Goal: Task Accomplishment & Management: Complete application form

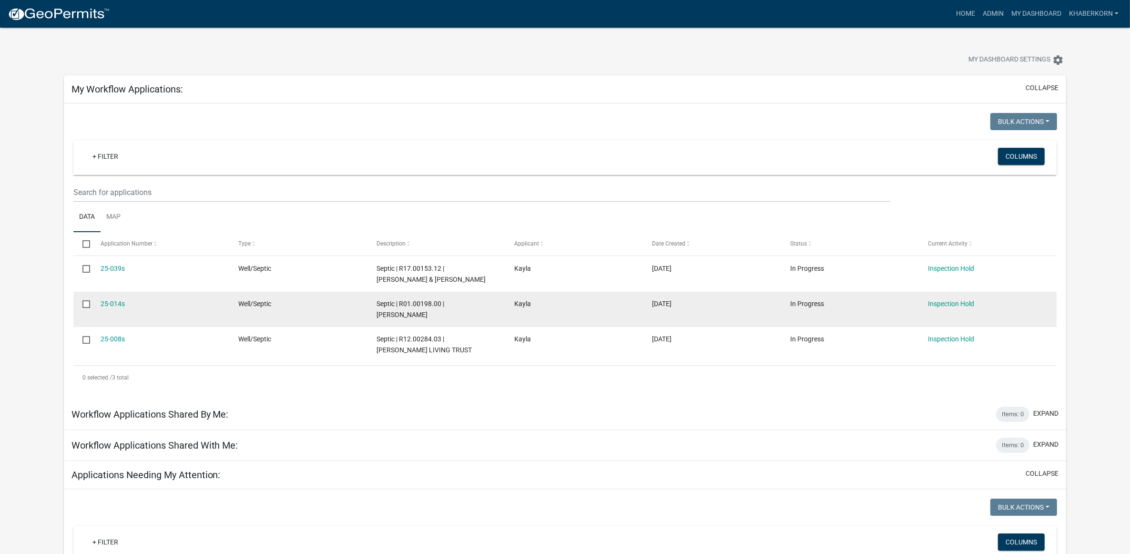
scroll to position [358, 0]
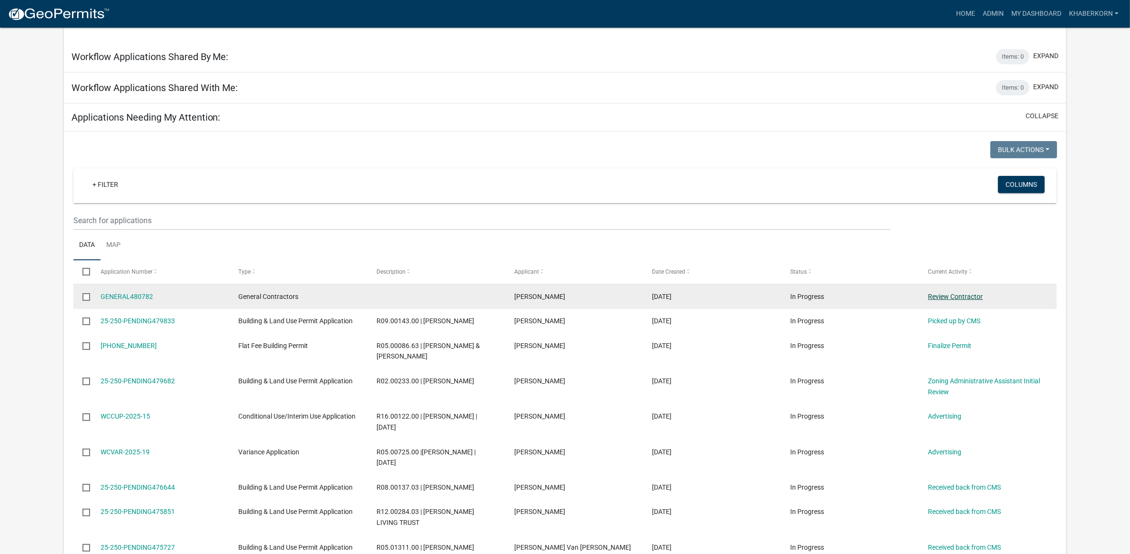
click at [964, 297] on link "Review Contractor" at bounding box center [955, 297] width 55 height 8
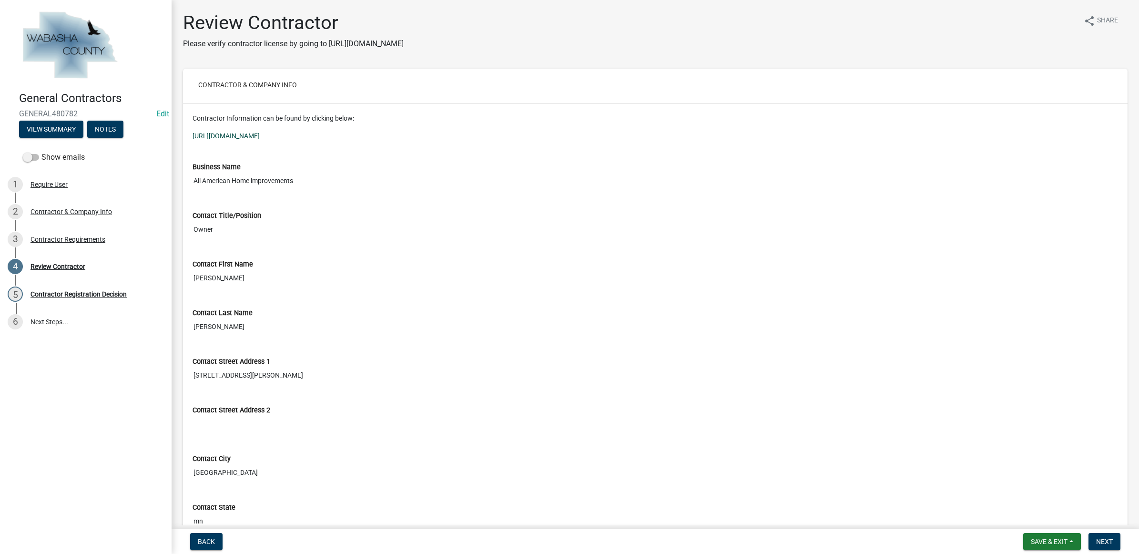
click at [260, 137] on link "[URL][DOMAIN_NAME]" at bounding box center [226, 136] width 67 height 8
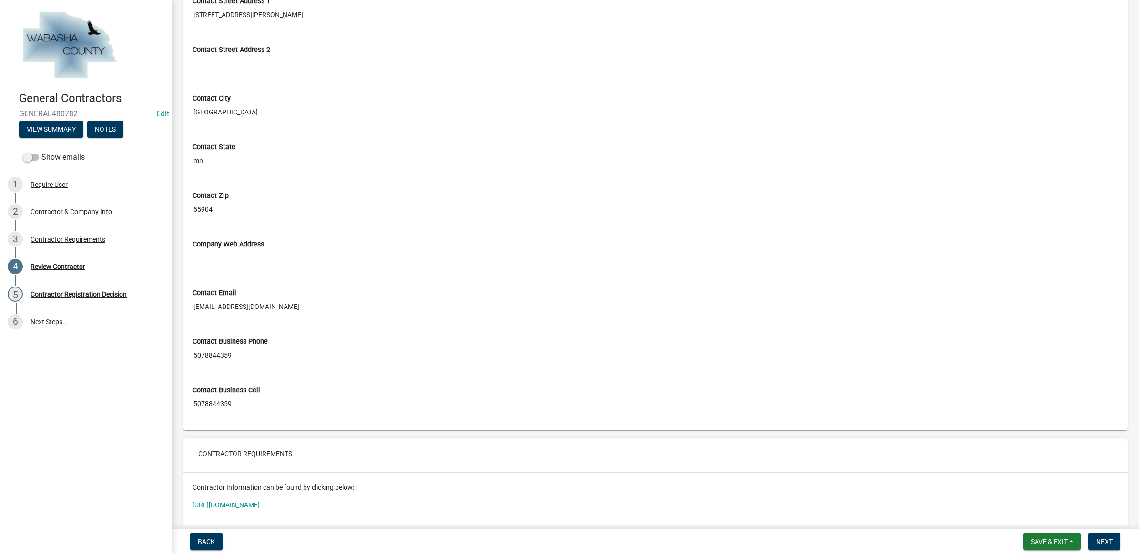
scroll to position [535, 0]
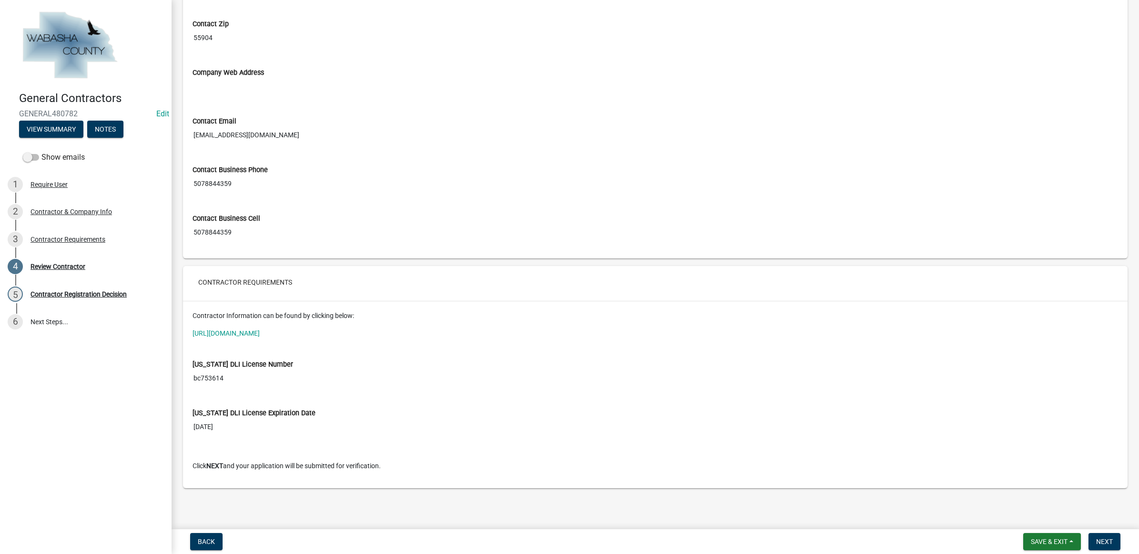
click at [211, 379] on input "bc753614" at bounding box center [656, 378] width 926 height 18
click at [1100, 542] on span "Next" at bounding box center [1104, 542] width 17 height 8
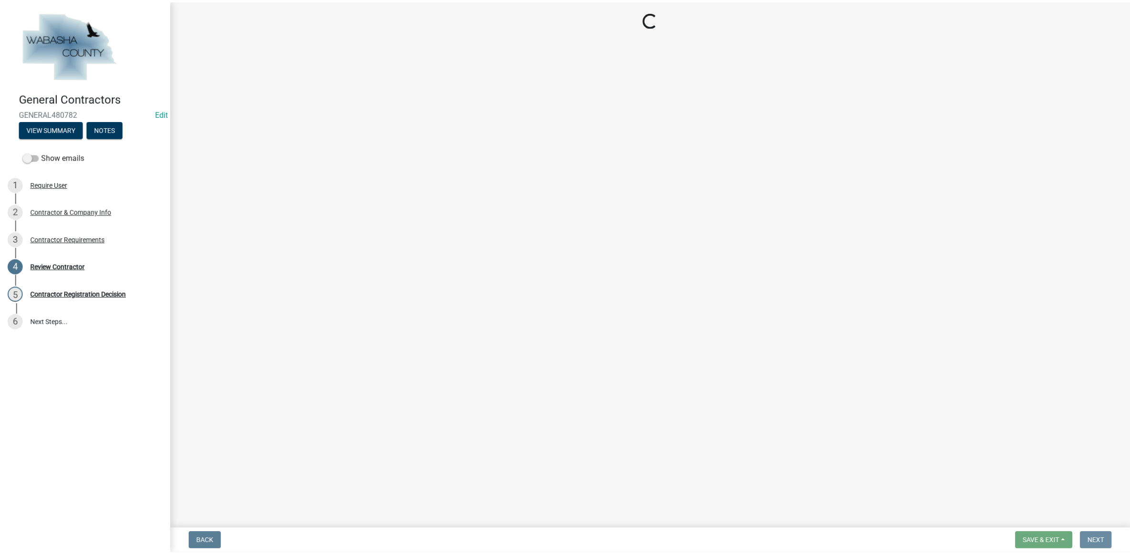
scroll to position [0, 0]
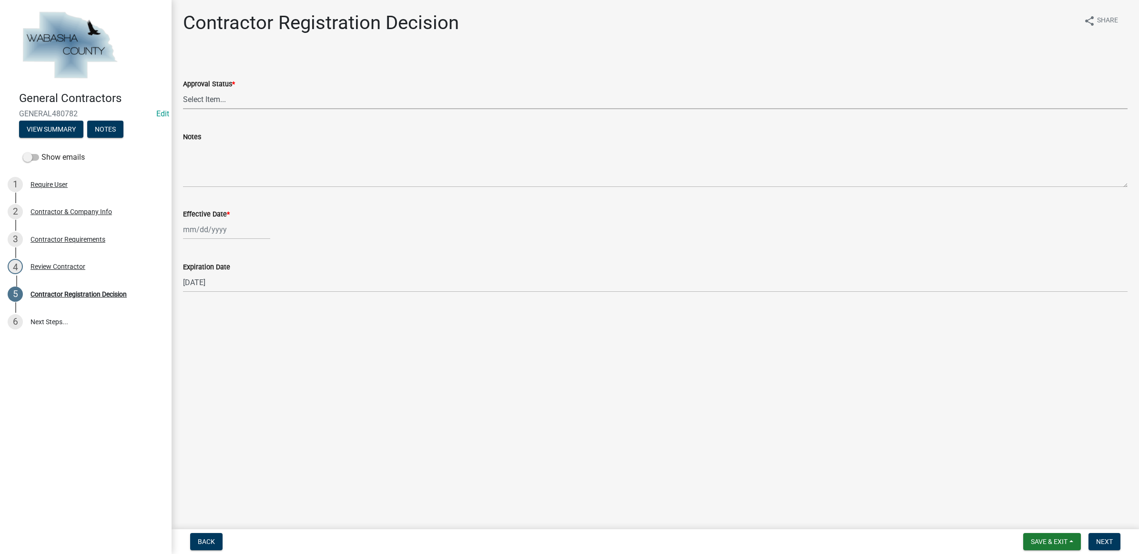
click at [196, 102] on select "Select Item... Approved Denied" at bounding box center [655, 100] width 945 height 20
click at [183, 90] on select "Select Item... Approved Denied" at bounding box center [655, 100] width 945 height 20
select select "4b86b809-39dd-4c68-9f3d-fdb3e7050482"
click at [205, 225] on div at bounding box center [226, 230] width 87 height 20
select select "9"
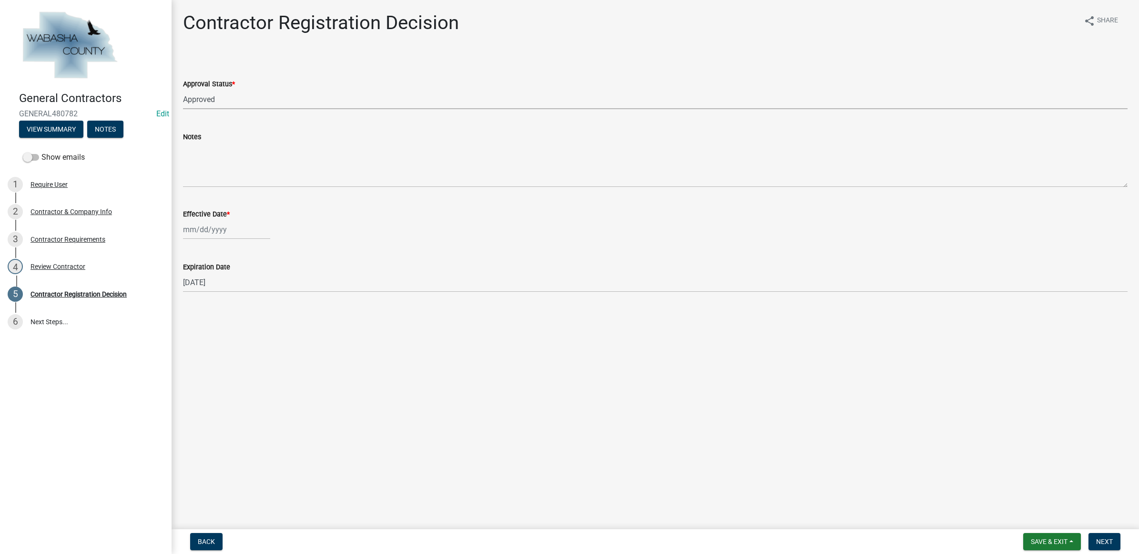
select select "2025"
click at [251, 310] on div "19" at bounding box center [253, 310] width 15 height 15
type input "[DATE]"
click at [1109, 537] on button "Next" at bounding box center [1105, 541] width 32 height 17
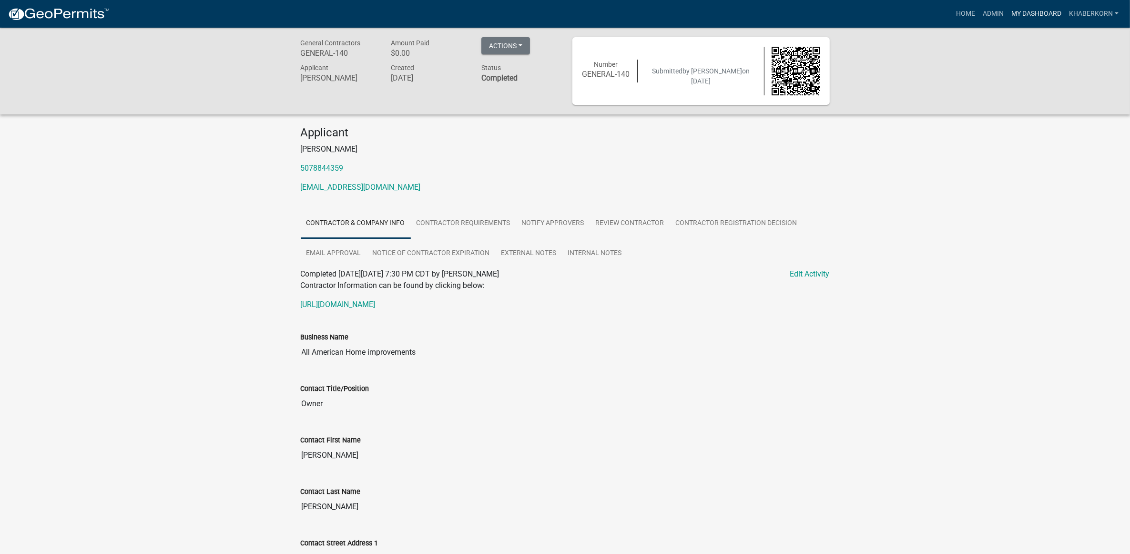
click at [1044, 13] on link "My Dashboard" at bounding box center [1037, 14] width 58 height 18
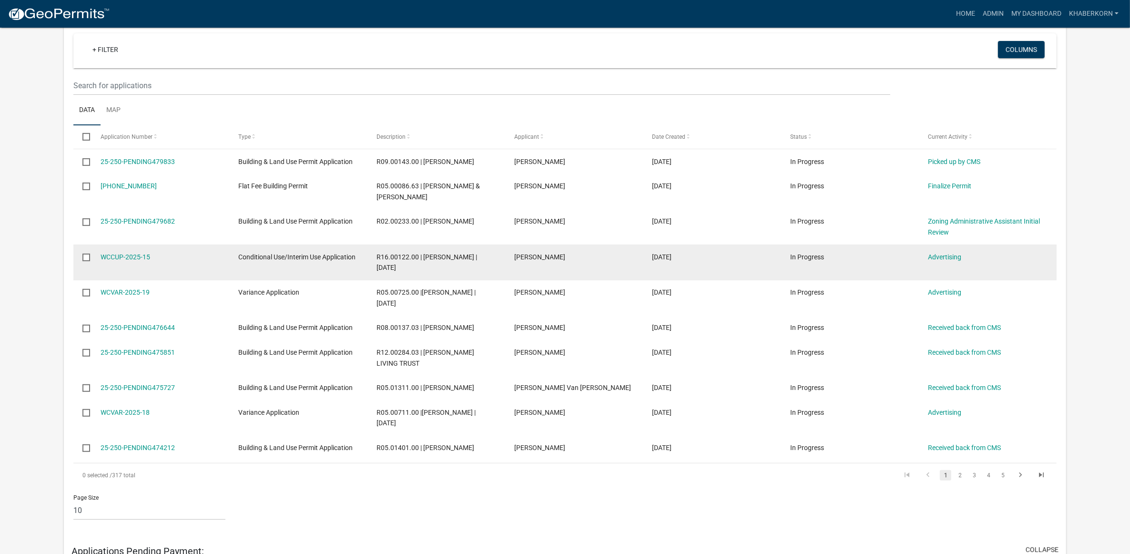
scroll to position [477, 0]
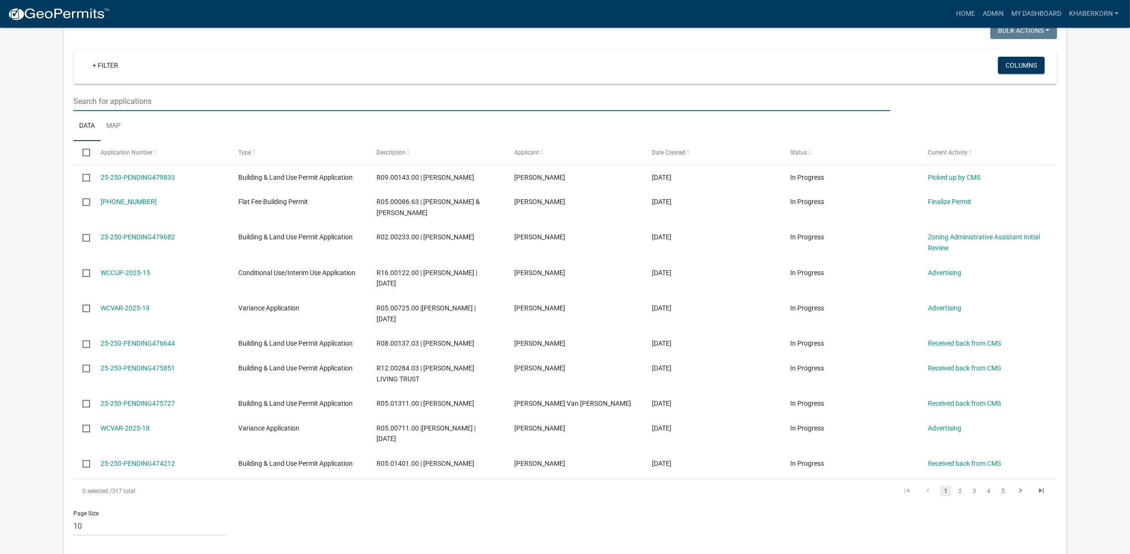
click at [93, 102] on input "text" at bounding box center [481, 102] width 817 height 20
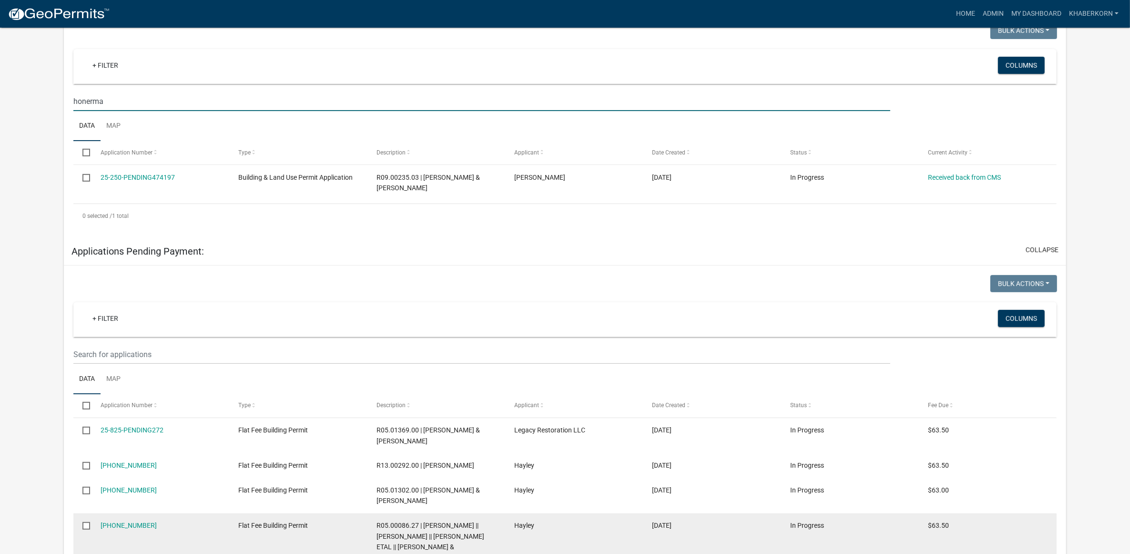
type input "honerma"
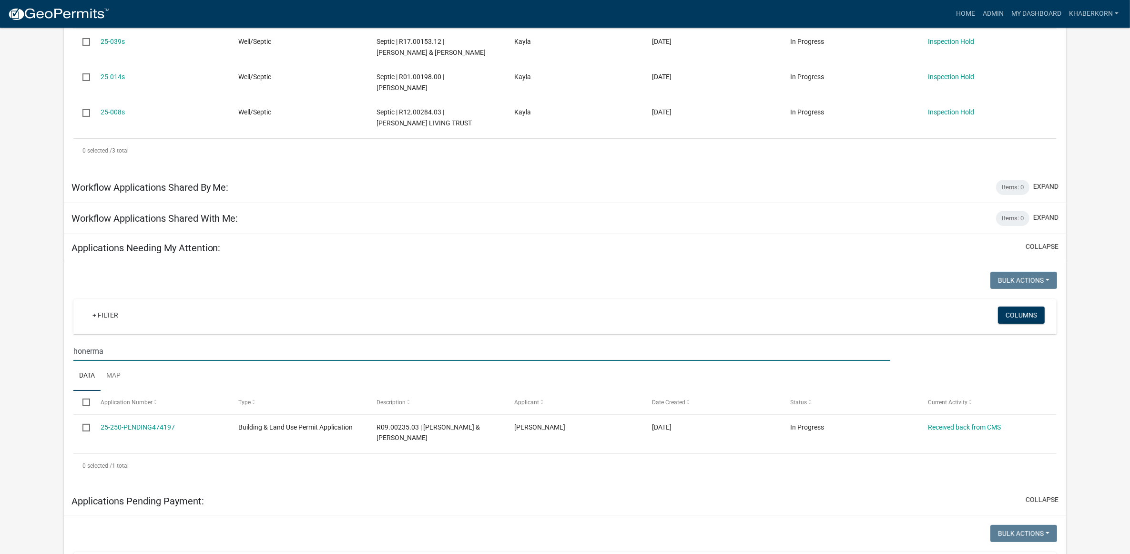
scroll to position [358, 0]
